Goal: Check status: Check status

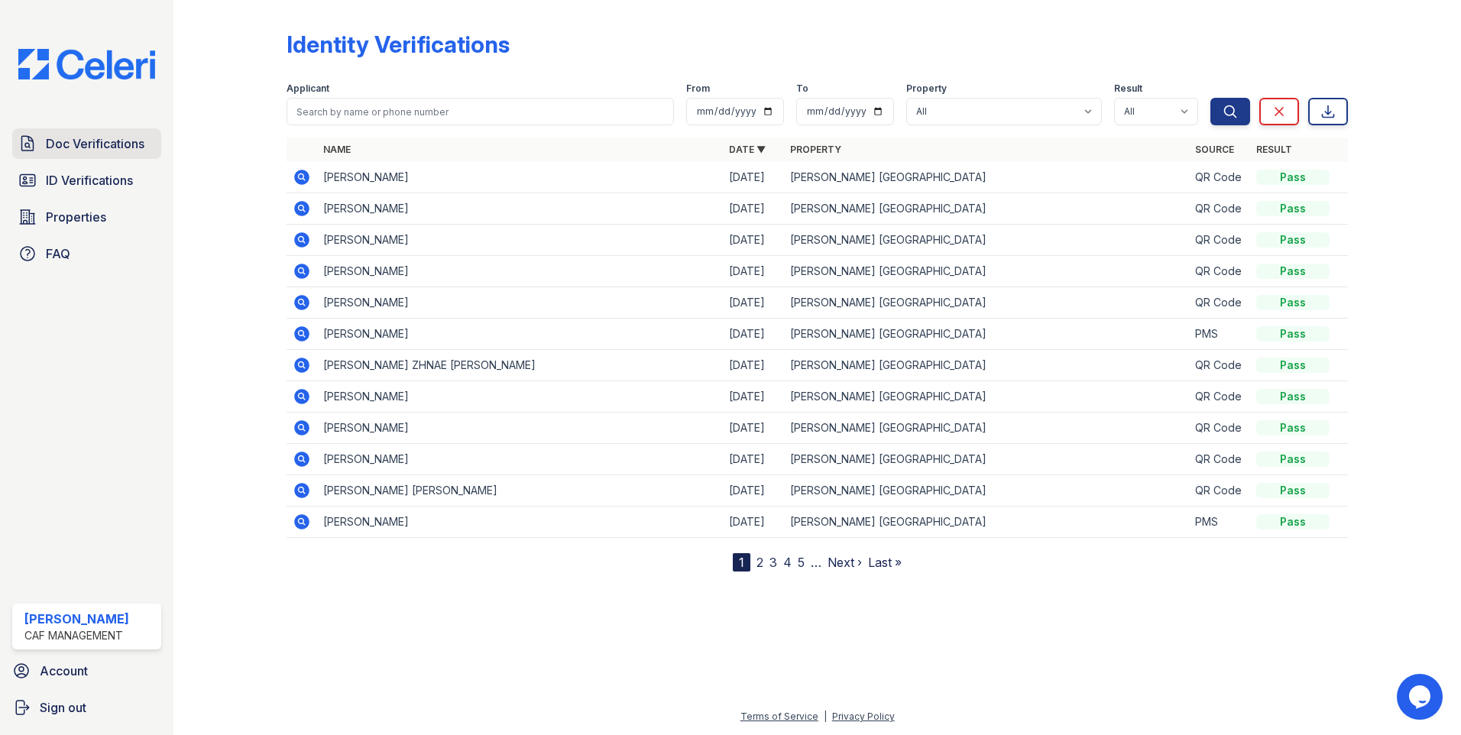
click at [111, 154] on link "Doc Verifications" at bounding box center [86, 143] width 149 height 31
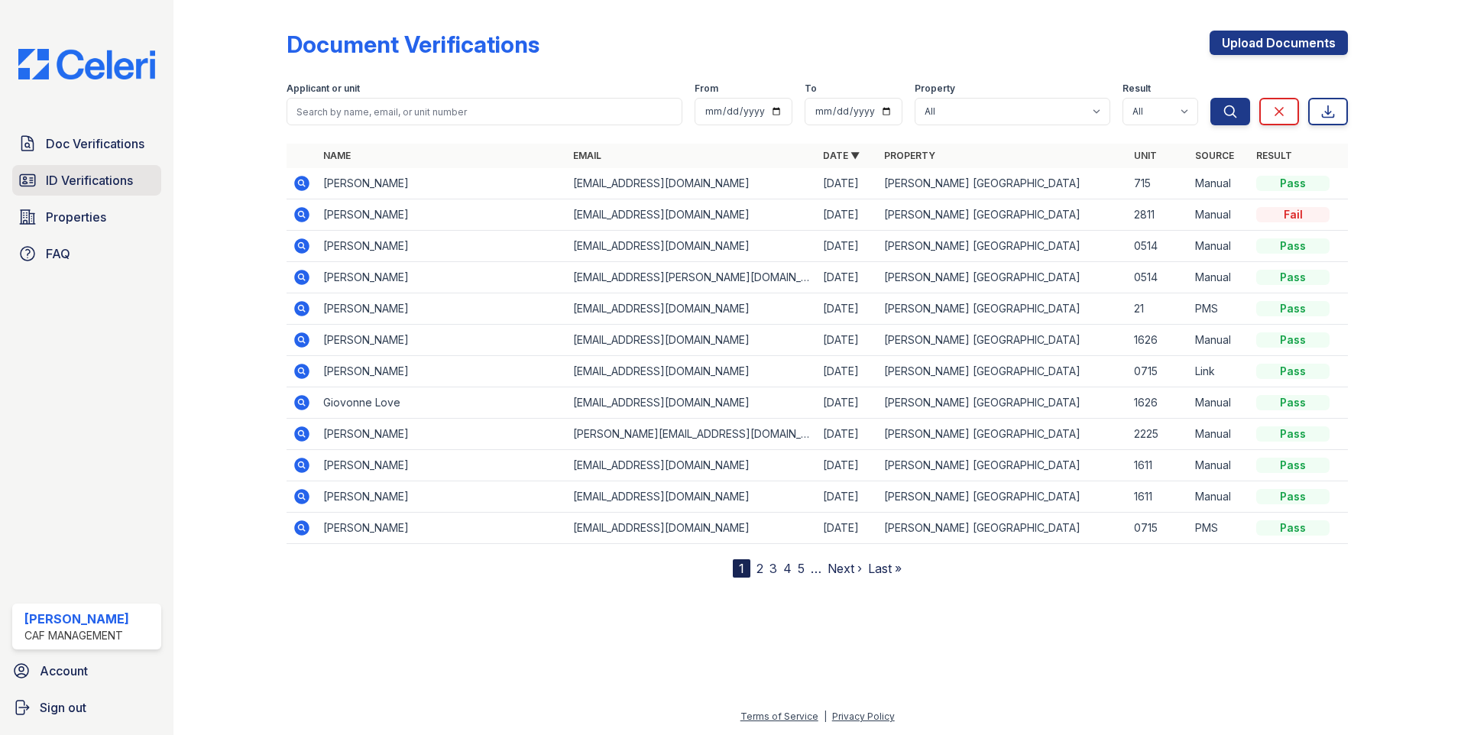
click at [128, 180] on span "ID Verifications" at bounding box center [89, 180] width 87 height 18
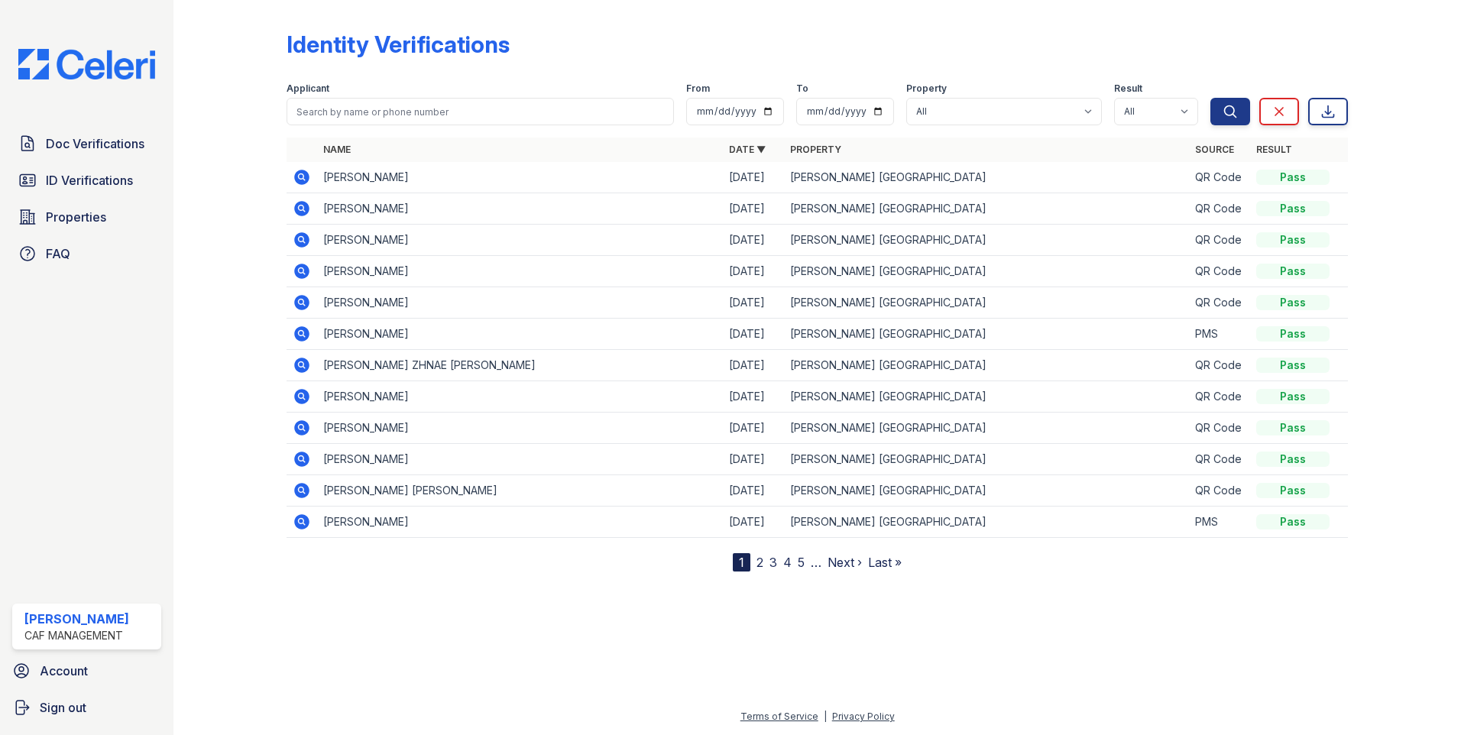
click at [396, 96] on div "Applicant" at bounding box center [480, 90] width 387 height 15
click at [397, 106] on input "search" at bounding box center [480, 112] width 387 height 28
type input "[PERSON_NAME]"
click at [1211, 98] on button "Search" at bounding box center [1231, 112] width 40 height 28
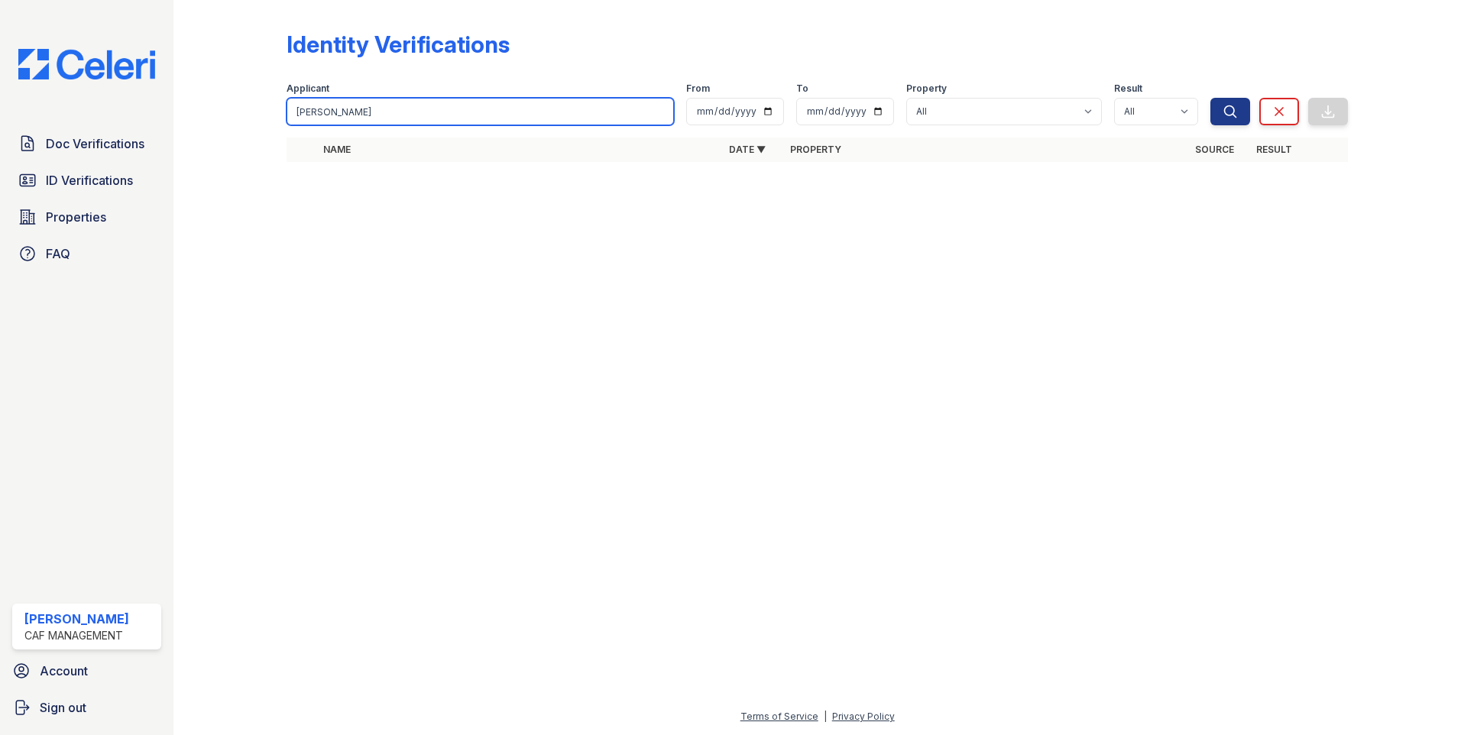
click at [397, 108] on input "[PERSON_NAME]" at bounding box center [480, 112] width 387 height 28
type input "con"
click at [1211, 98] on button "Search" at bounding box center [1231, 112] width 40 height 28
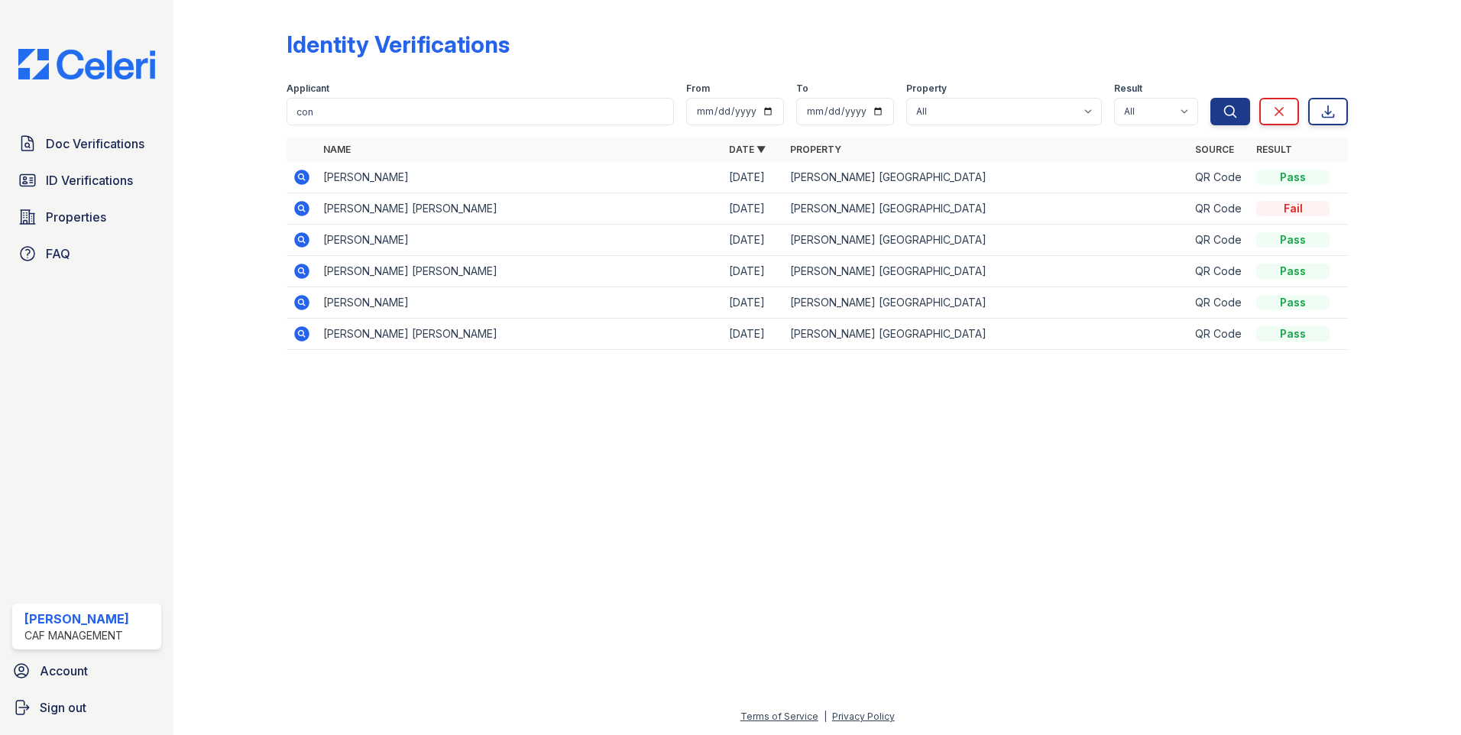
click at [300, 179] on icon at bounding box center [302, 177] width 18 height 18
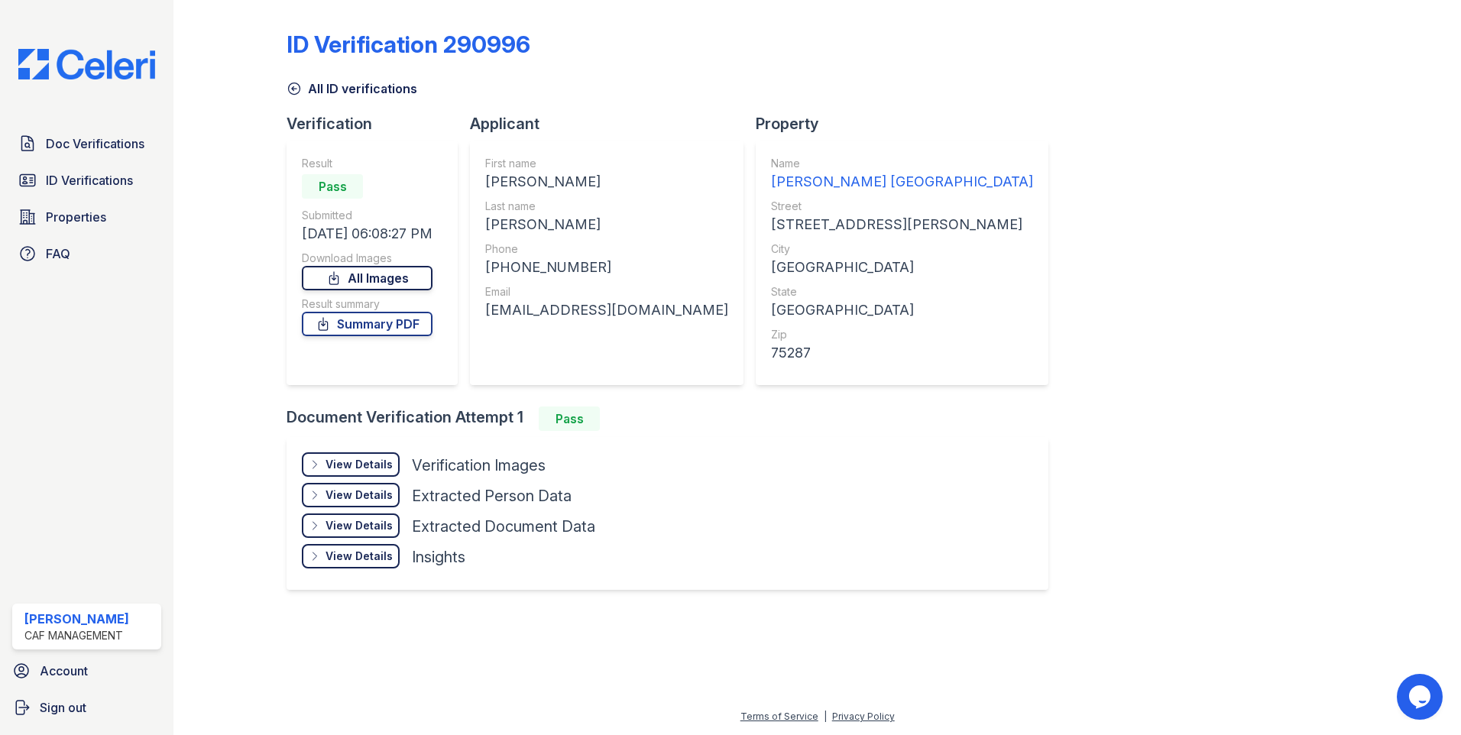
click at [392, 288] on link "All Images" at bounding box center [367, 278] width 131 height 24
